Goal: Task Accomplishment & Management: Use online tool/utility

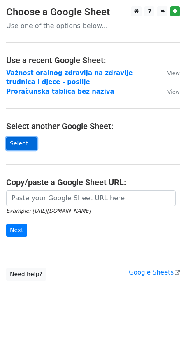
click at [24, 144] on link "Select..." at bounding box center [21, 143] width 31 height 13
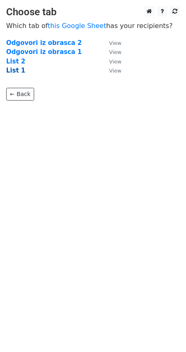
click at [13, 70] on strong "List 1" at bounding box center [15, 70] width 19 height 7
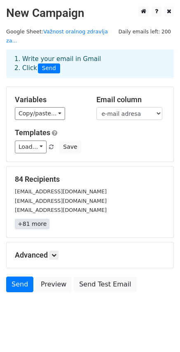
click at [35, 219] on link "+81 more" at bounding box center [32, 224] width 35 height 10
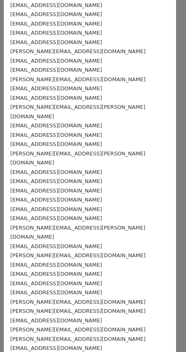
scroll to position [337, 0]
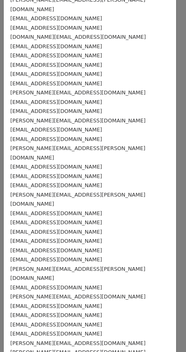
click at [74, 42] on div "dana0tomac@gmail.com" at bounding box center [89, 46] width 159 height 9
click at [67, 43] on small "dana0tomac@gmail.com" at bounding box center [56, 46] width 92 height 6
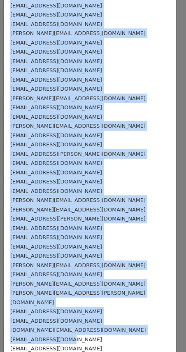
scroll to position [0, 0]
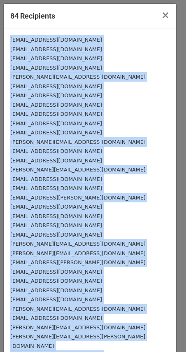
drag, startPoint x: 68, startPoint y: 35, endPoint x: 5, endPoint y: 37, distance: 62.7
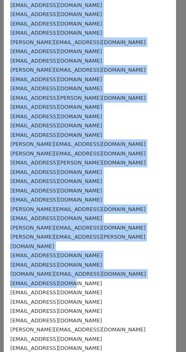
scroll to position [124, 0]
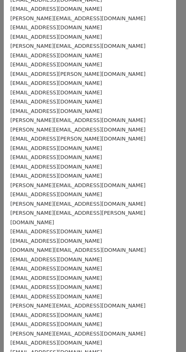
click at [80, 264] on div "mara.pavlovic1@icloud.com" at bounding box center [89, 268] width 159 height 9
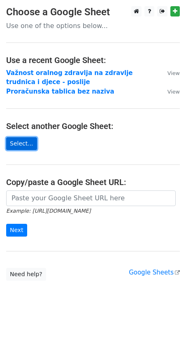
click at [18, 139] on link "Select..." at bounding box center [21, 143] width 31 height 13
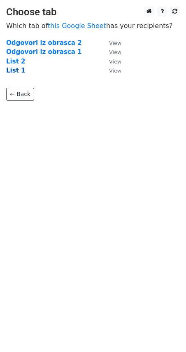
click at [17, 70] on strong "List 1" at bounding box center [15, 70] width 19 height 7
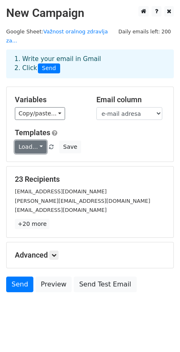
click at [40, 140] on link "Load..." at bounding box center [31, 146] width 32 height 13
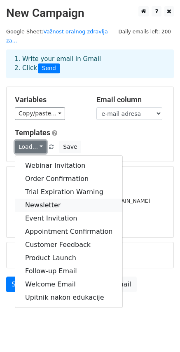
scroll to position [1, 0]
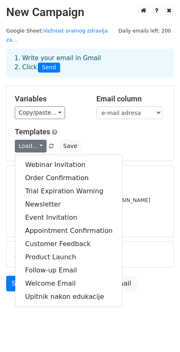
click at [117, 127] on div "Templates Load... Webinar Invitation Order Confirmation Trial Expiration Warnin…" at bounding box center [90, 139] width 163 height 25
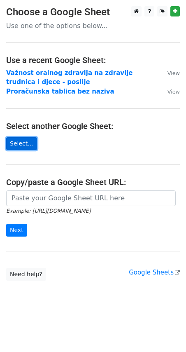
click at [20, 142] on link "Select..." at bounding box center [21, 143] width 31 height 13
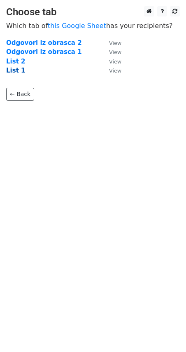
click at [15, 68] on strong "List 1" at bounding box center [15, 70] width 19 height 7
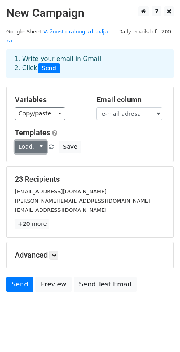
click at [42, 140] on link "Load..." at bounding box center [31, 146] width 32 height 13
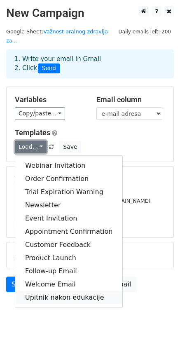
scroll to position [1, 0]
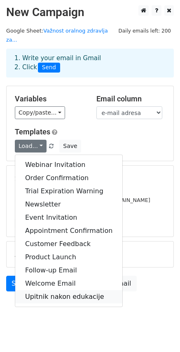
click at [50, 290] on link "Upitnik nakon edukacije" at bounding box center [68, 296] width 107 height 13
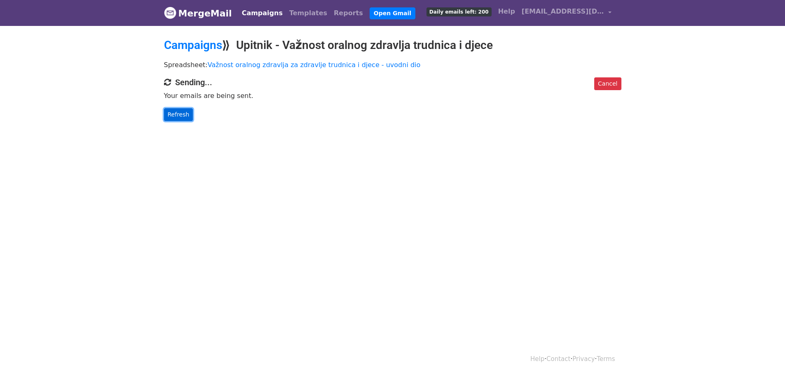
click at [181, 115] on link "Refresh" at bounding box center [178, 114] width 29 height 13
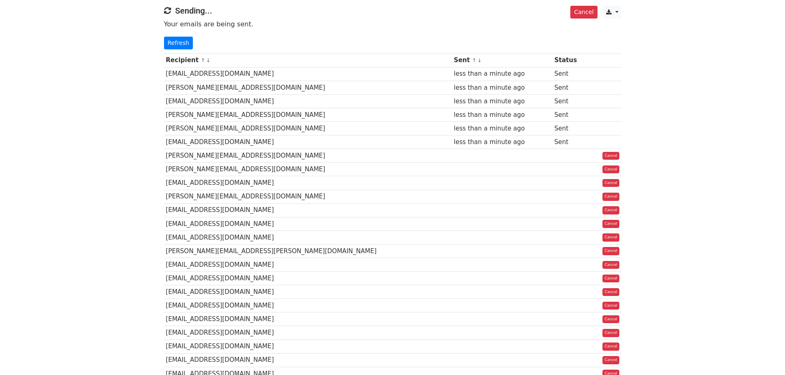
scroll to position [71, 0]
click at [176, 39] on link "Refresh" at bounding box center [178, 43] width 29 height 13
